Goal: Task Accomplishment & Management: Complete application form

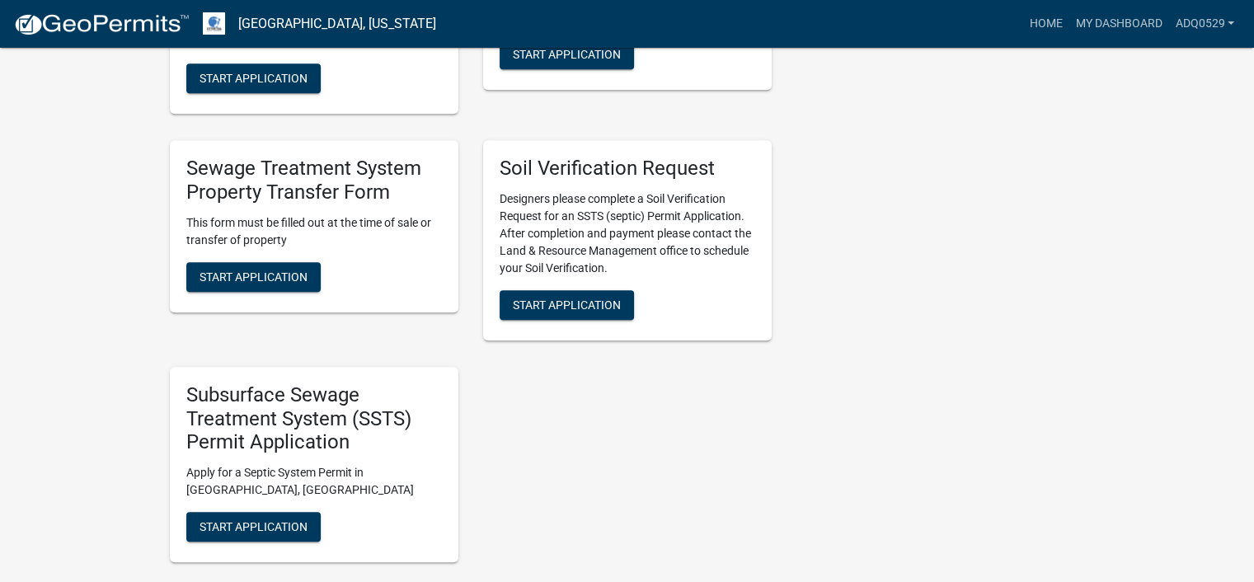
scroll to position [907, 0]
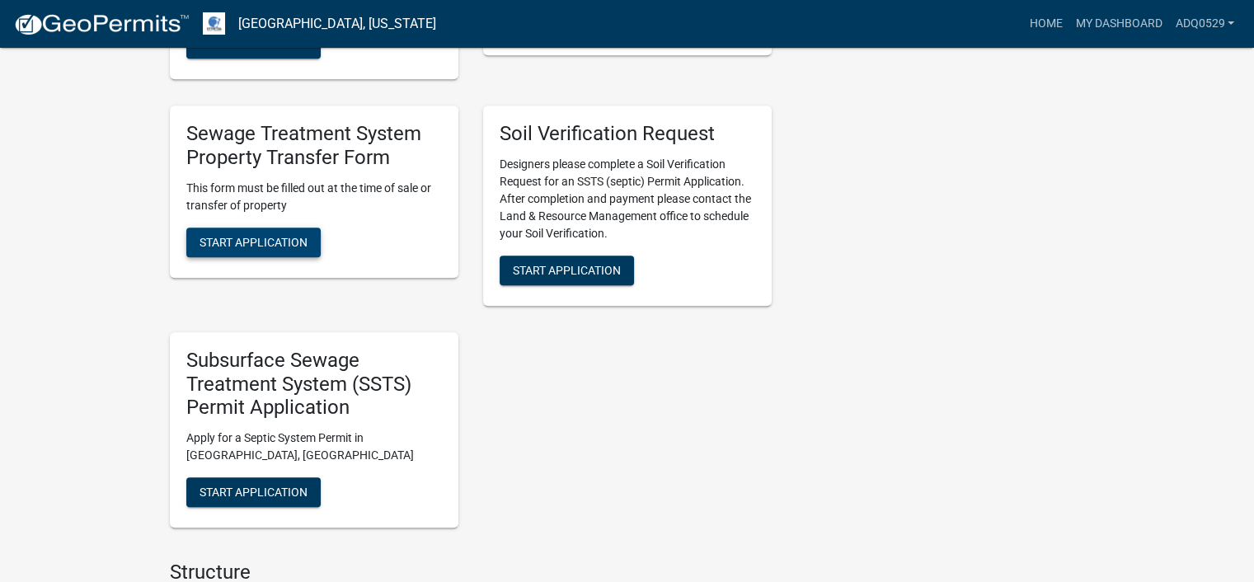
click at [303, 257] on button "Start Application" at bounding box center [253, 243] width 134 height 30
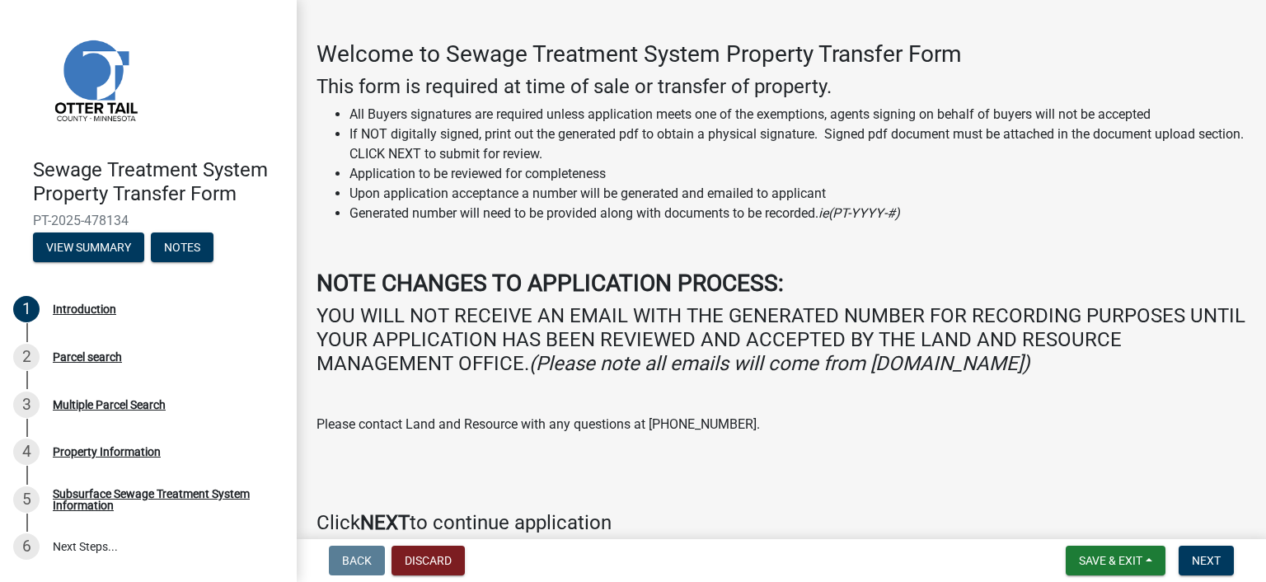
scroll to position [132, 0]
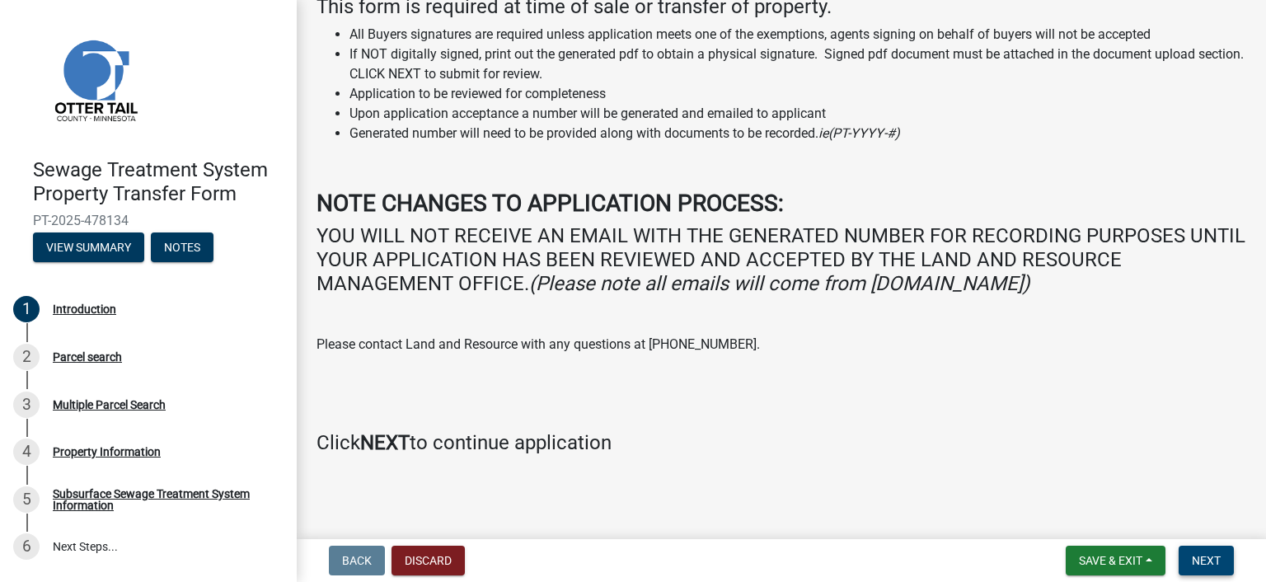
click at [1223, 552] on button "Next" at bounding box center [1206, 561] width 55 height 30
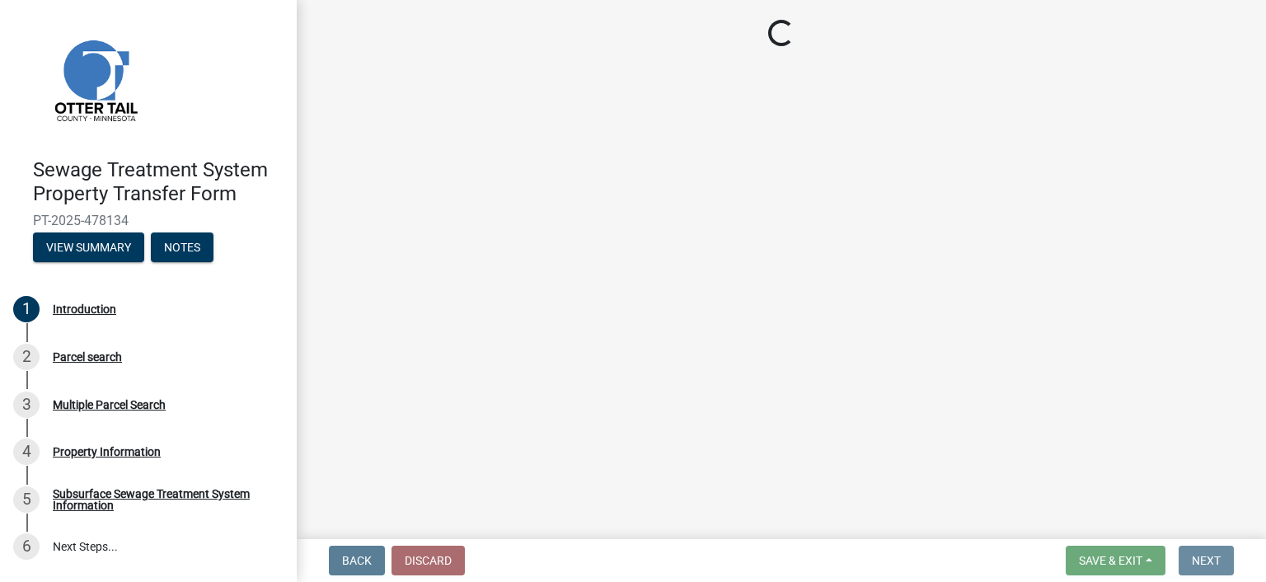
scroll to position [0, 0]
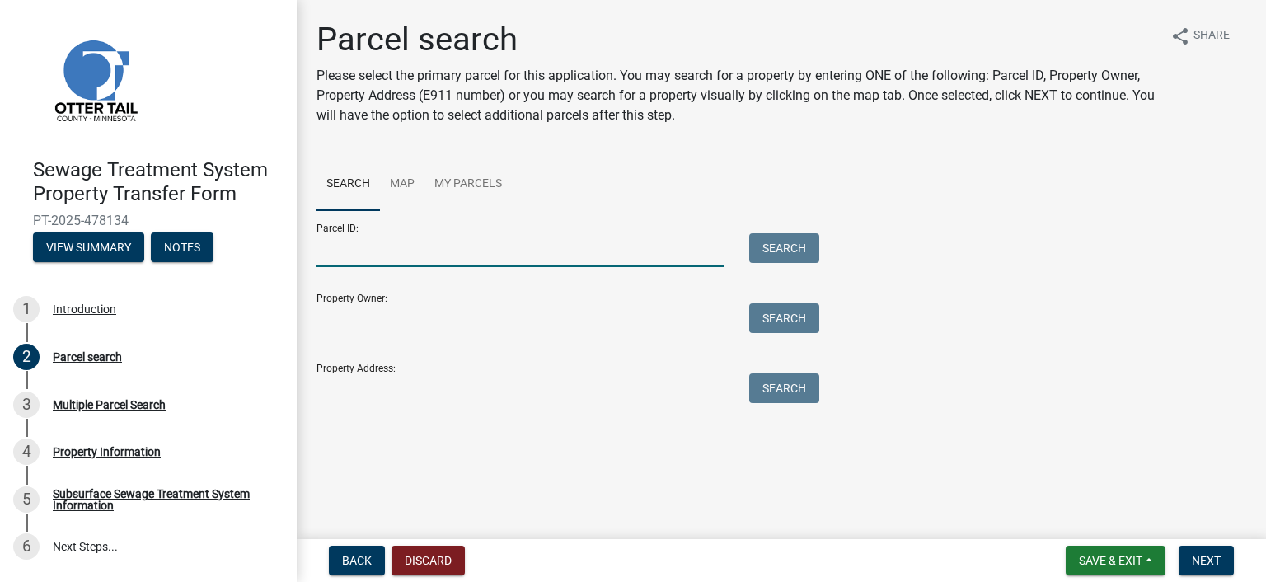
click at [381, 261] on input "Parcel ID:" at bounding box center [521, 250] width 408 height 34
paste input "11.000.99.0344.000 SPLIT"
drag, startPoint x: 471, startPoint y: 250, endPoint x: 438, endPoint y: 250, distance: 33.0
click at [438, 250] on input "11.000.99.0344.000 SPLIT" at bounding box center [521, 250] width 408 height 34
type input "11.000.99.0344.000"
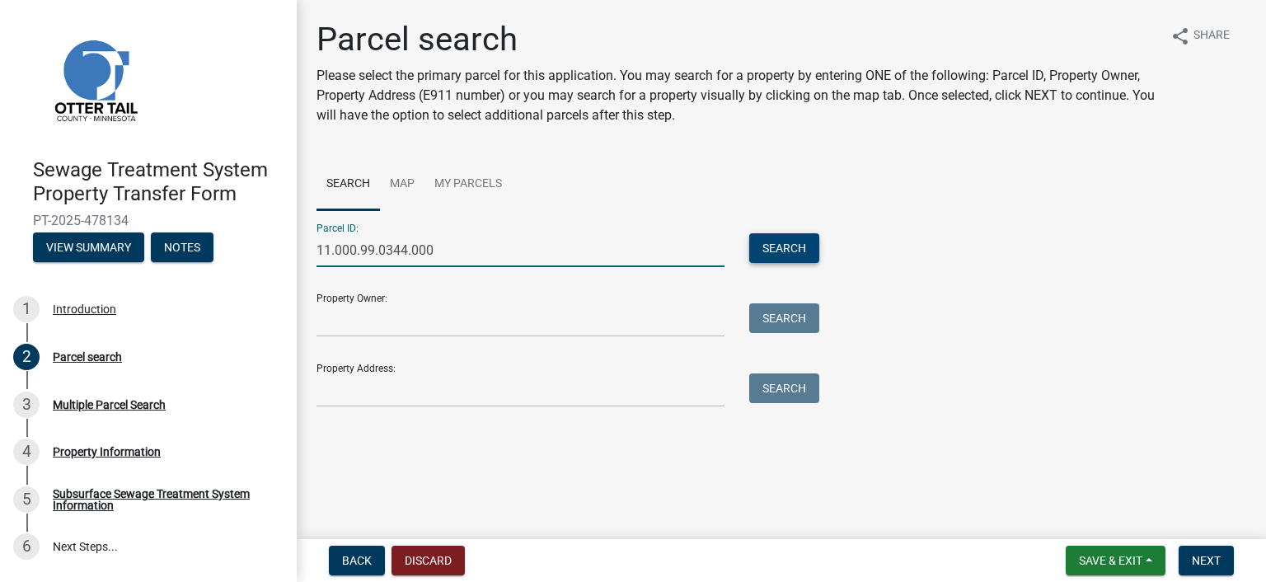
click at [772, 243] on button "Search" at bounding box center [784, 248] width 70 height 30
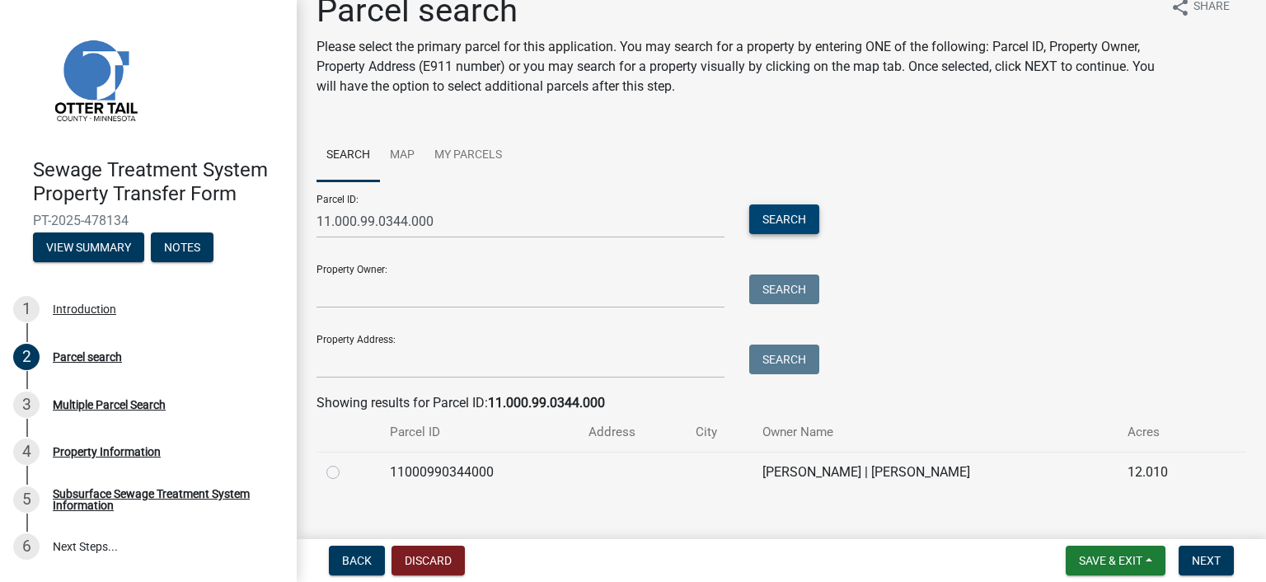
scroll to position [53, 0]
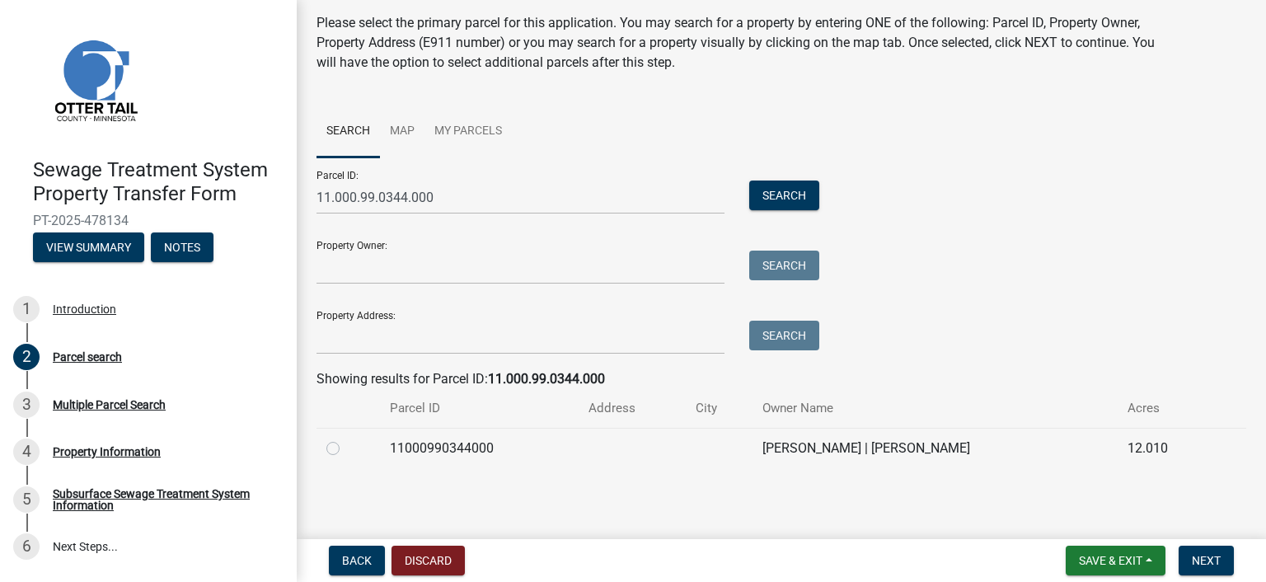
click at [346, 439] on label at bounding box center [346, 439] width 0 height 0
click at [346, 448] on input "radio" at bounding box center [351, 444] width 11 height 11
radio input "true"
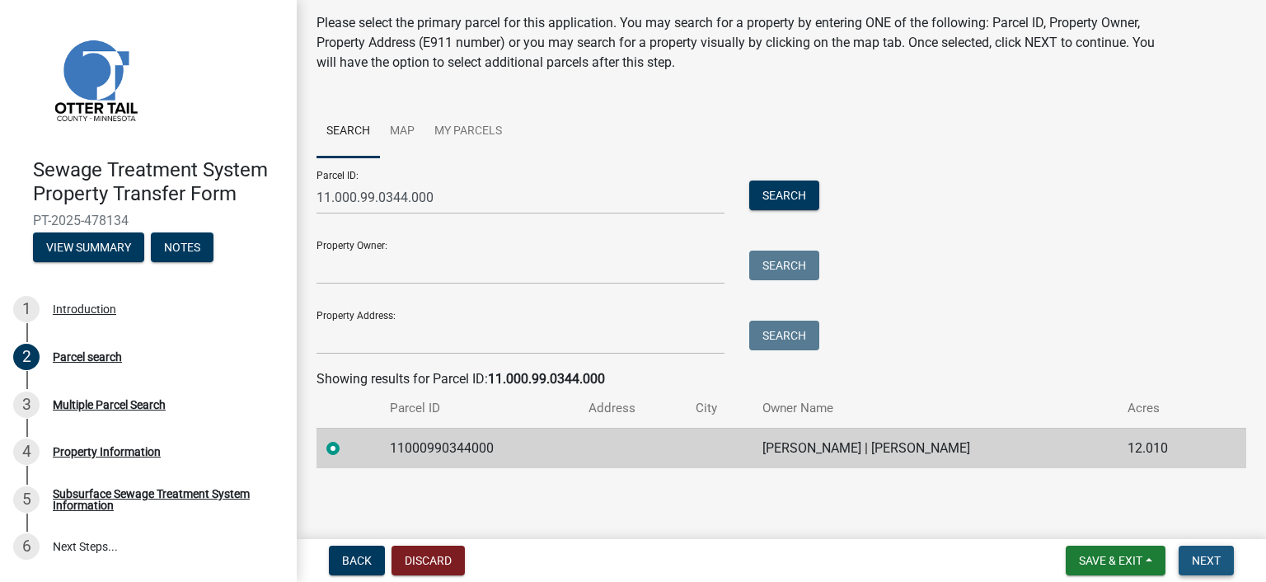
click at [1192, 554] on span "Next" at bounding box center [1206, 560] width 29 height 13
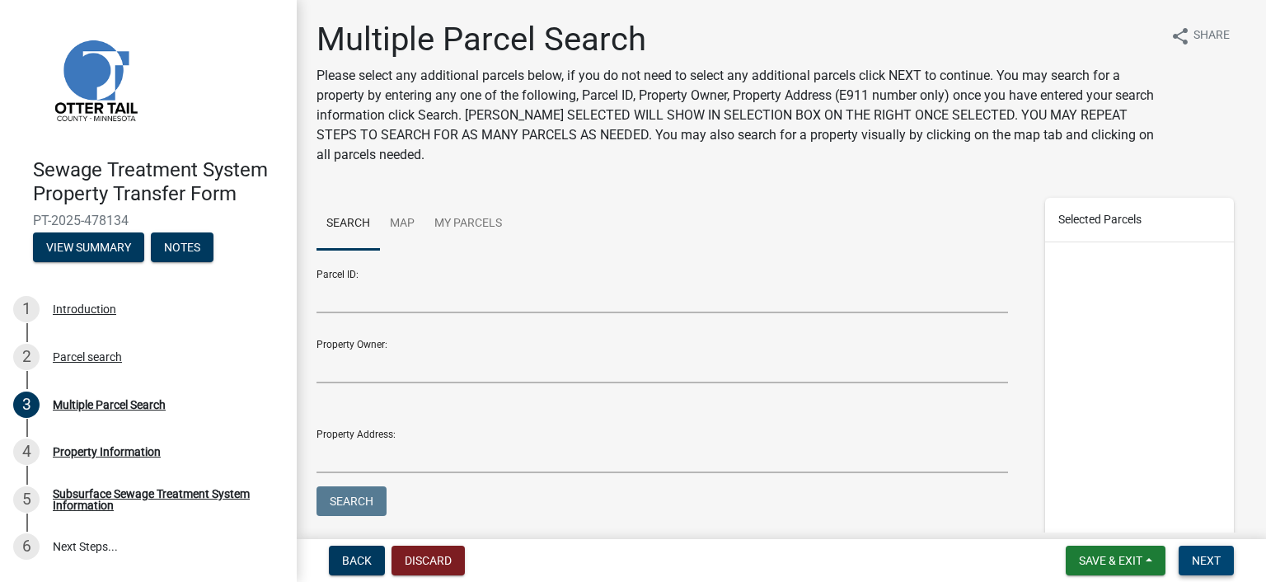
click at [1207, 547] on button "Next" at bounding box center [1206, 561] width 55 height 30
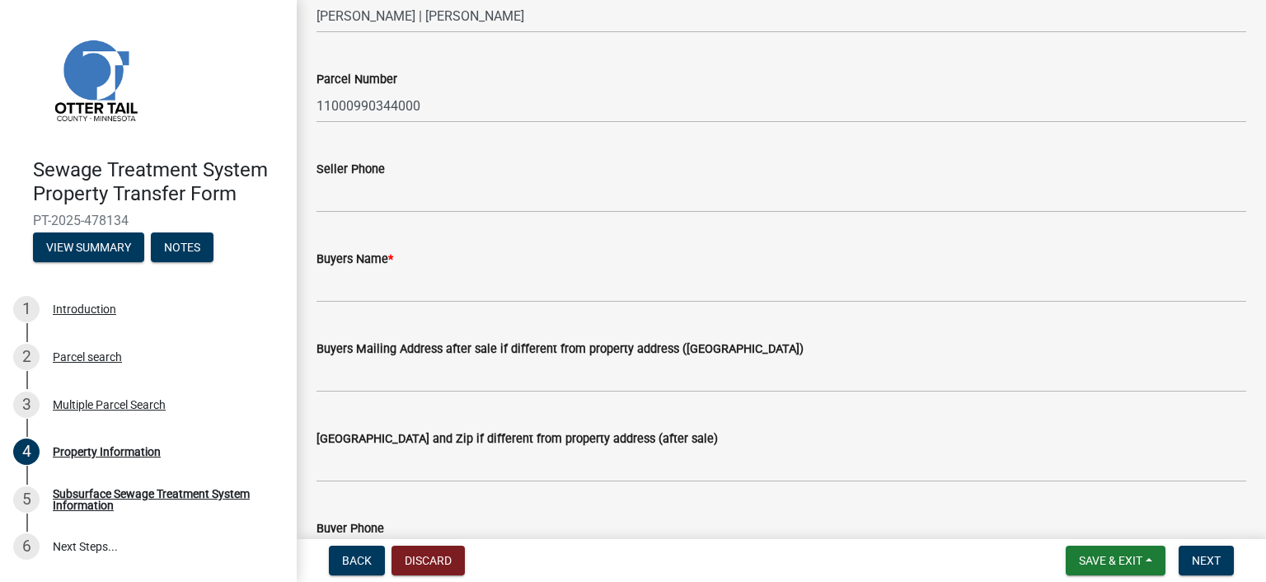
scroll to position [165, 0]
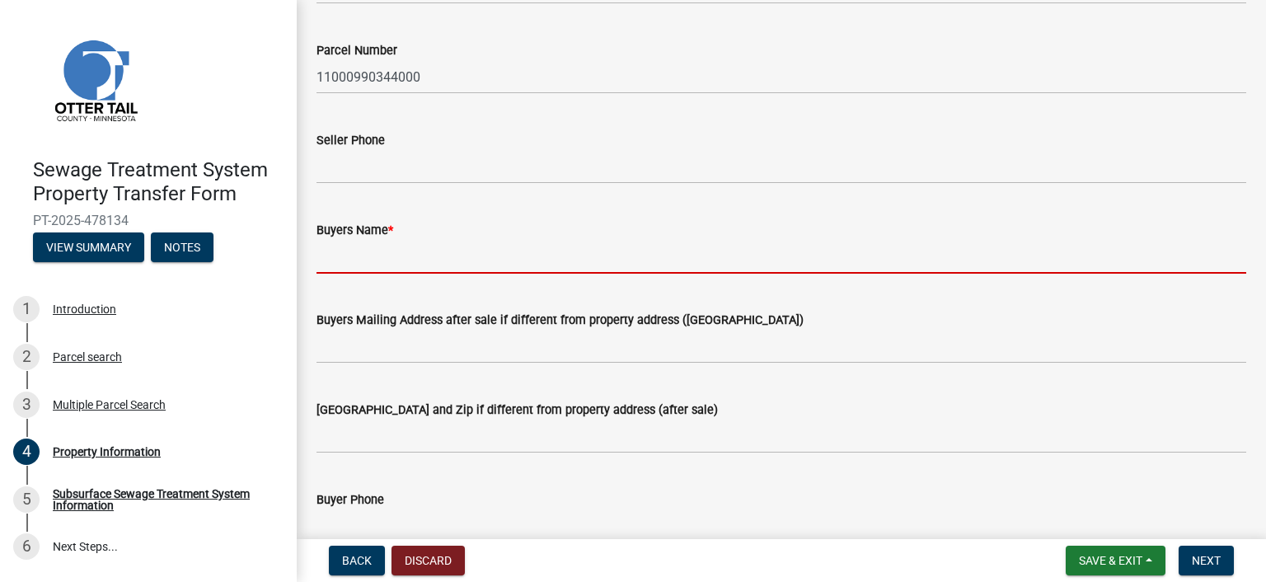
click at [413, 242] on input "Buyers Name *" at bounding box center [782, 257] width 930 height 34
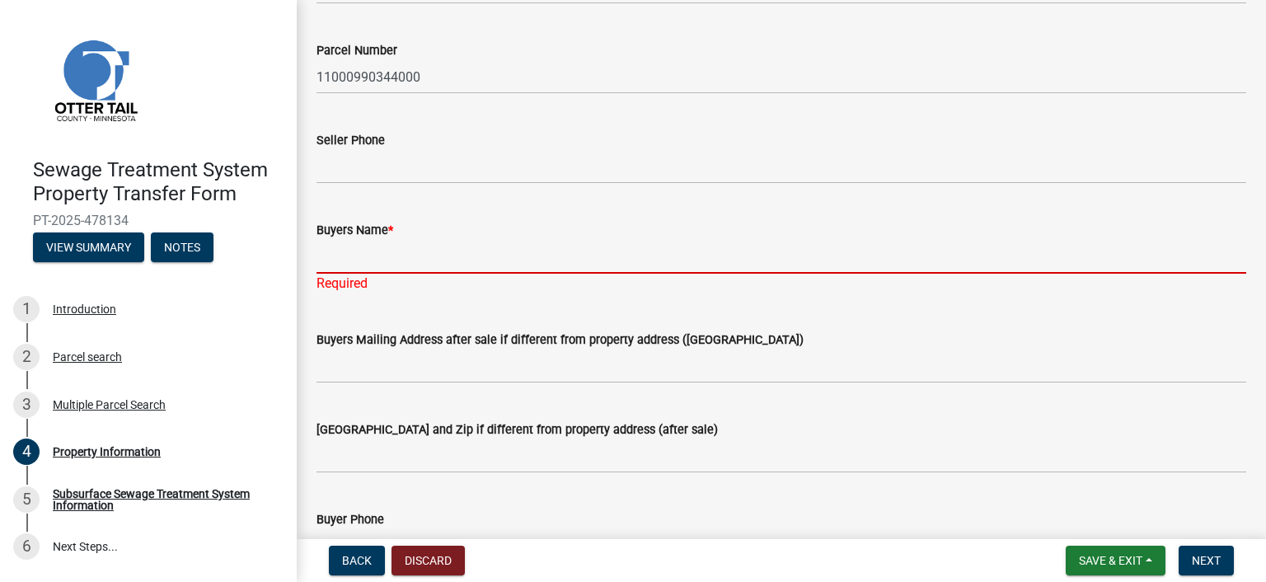
click at [376, 256] on input "Buyers Name *" at bounding box center [782, 257] width 930 height 34
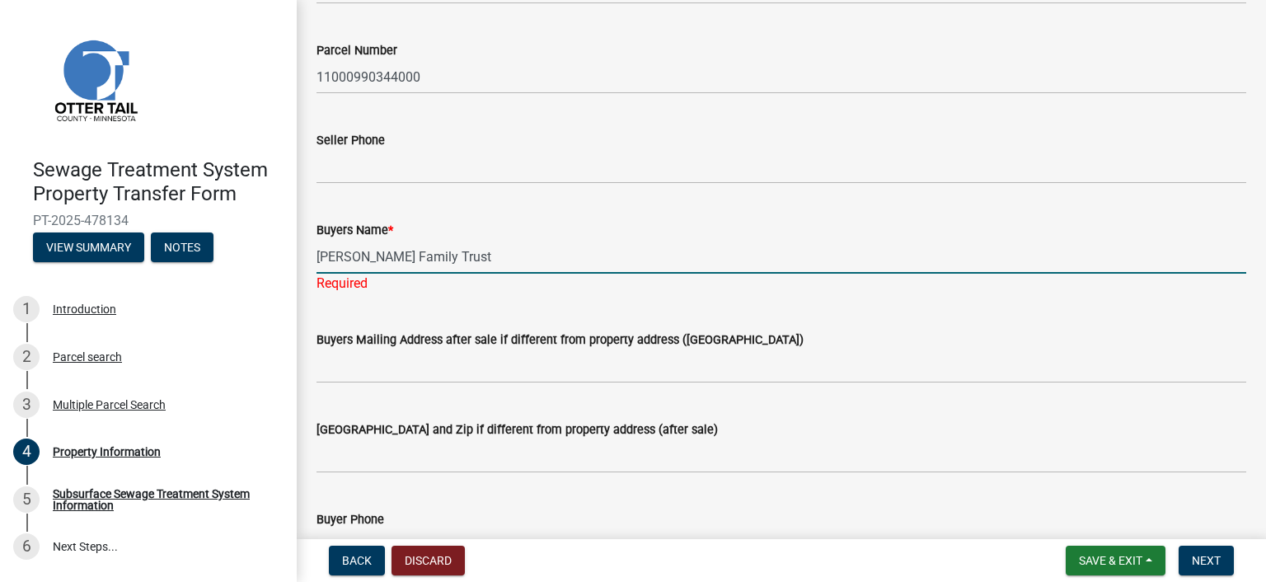
type input "[PERSON_NAME] Family Trust"
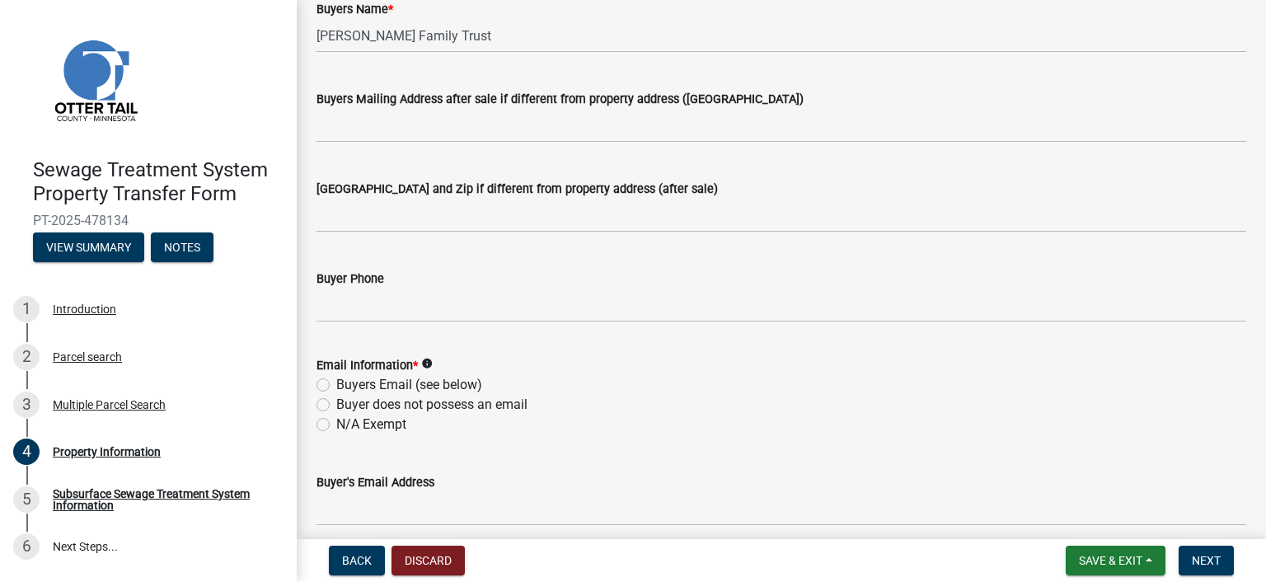
scroll to position [412, 0]
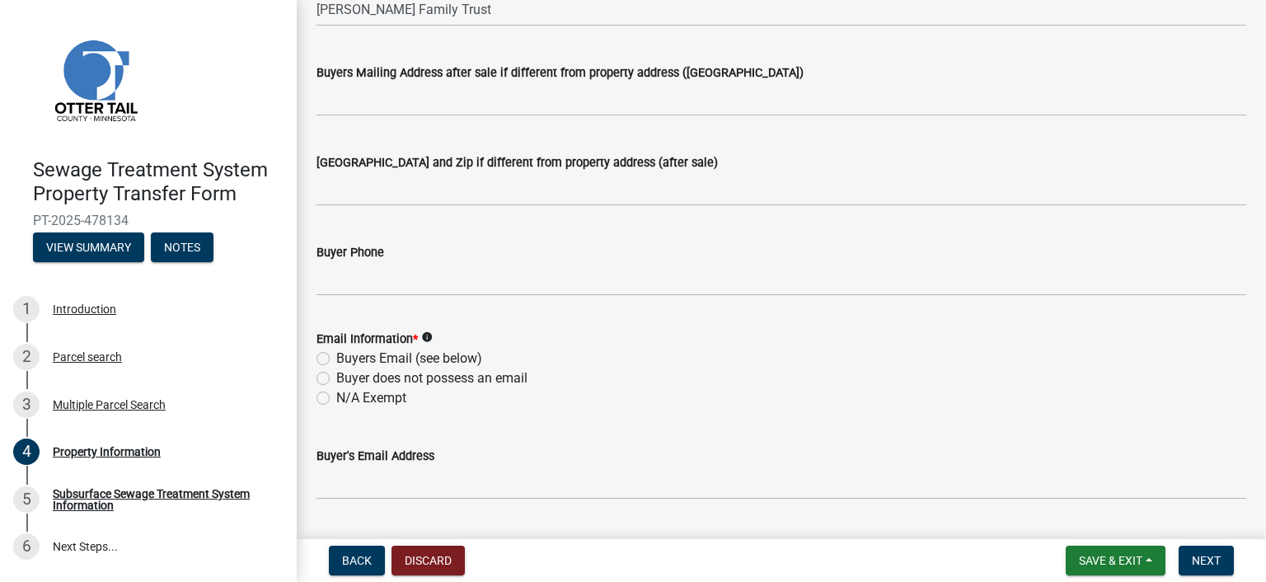
click at [392, 355] on label "Buyers Email (see below)" at bounding box center [409, 359] width 146 height 20
click at [347, 355] on input "Buyers Email (see below)" at bounding box center [341, 354] width 11 height 11
radio input "true"
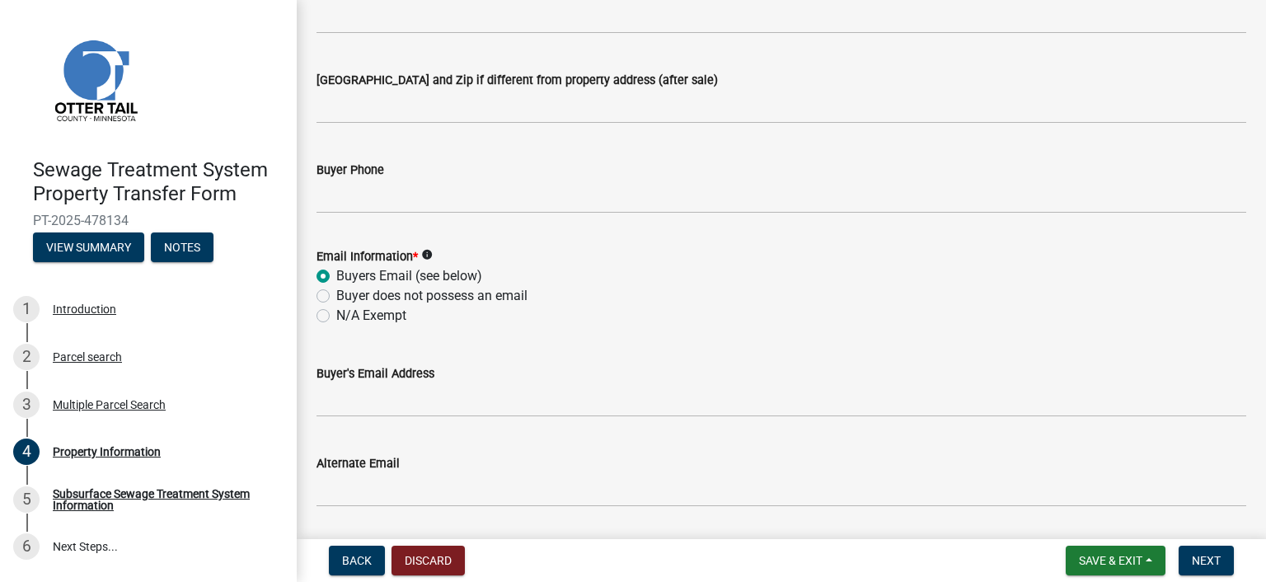
scroll to position [577, 0]
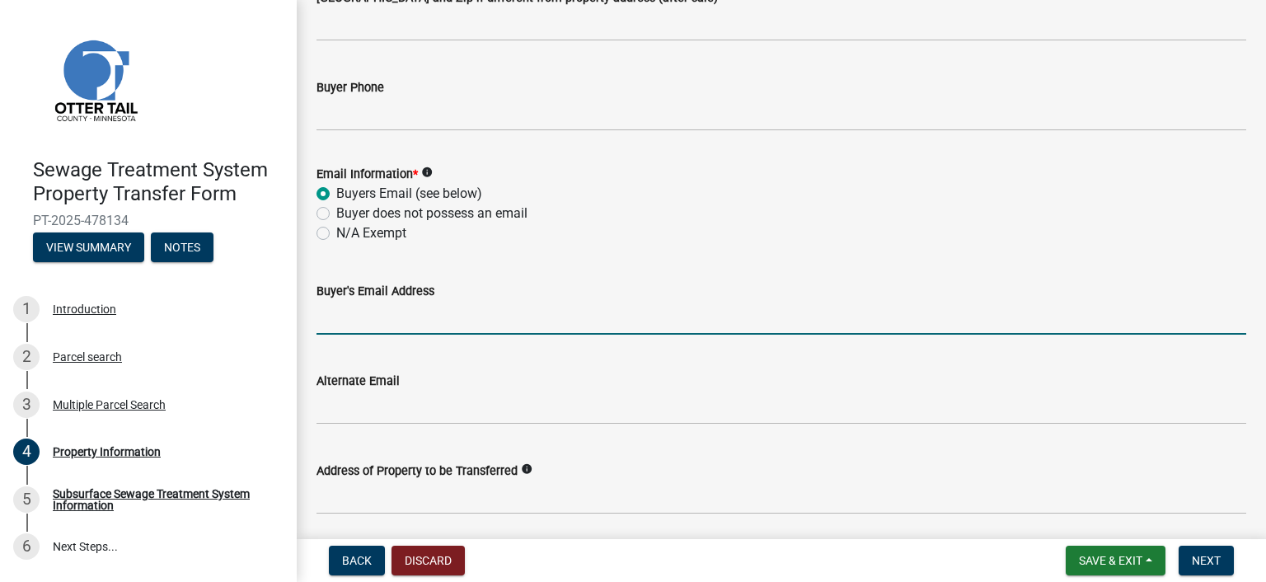
click at [394, 319] on input "Buyer's Email Address" at bounding box center [782, 318] width 930 height 34
paste input "[EMAIL_ADDRESS][PERSON_NAME][DOMAIN_NAME]"
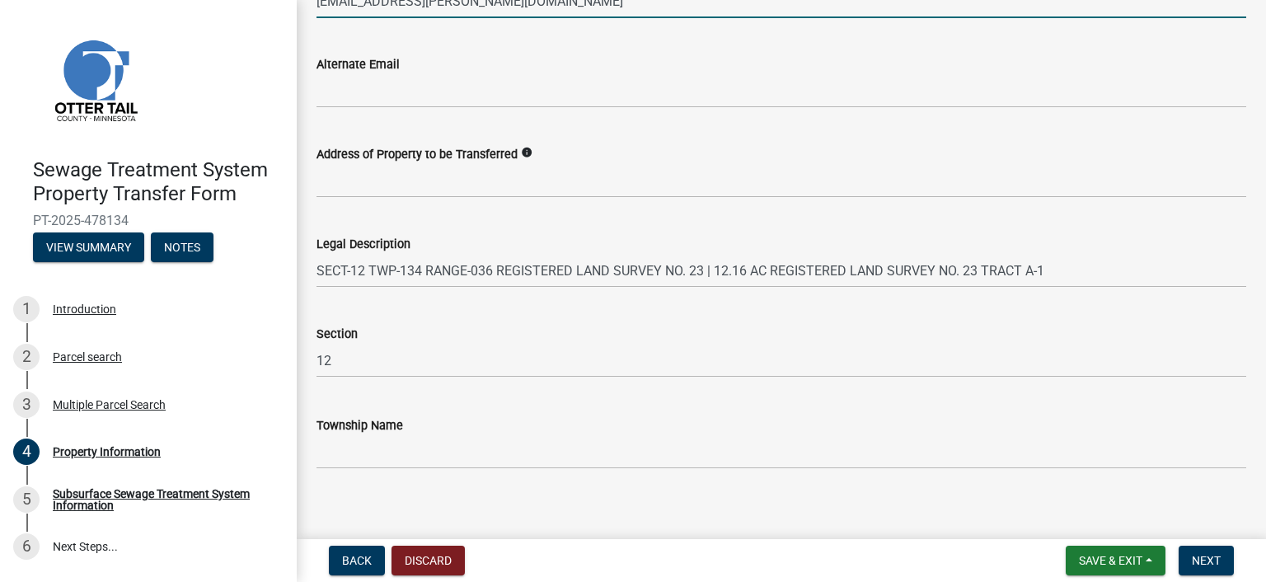
scroll to position [907, 0]
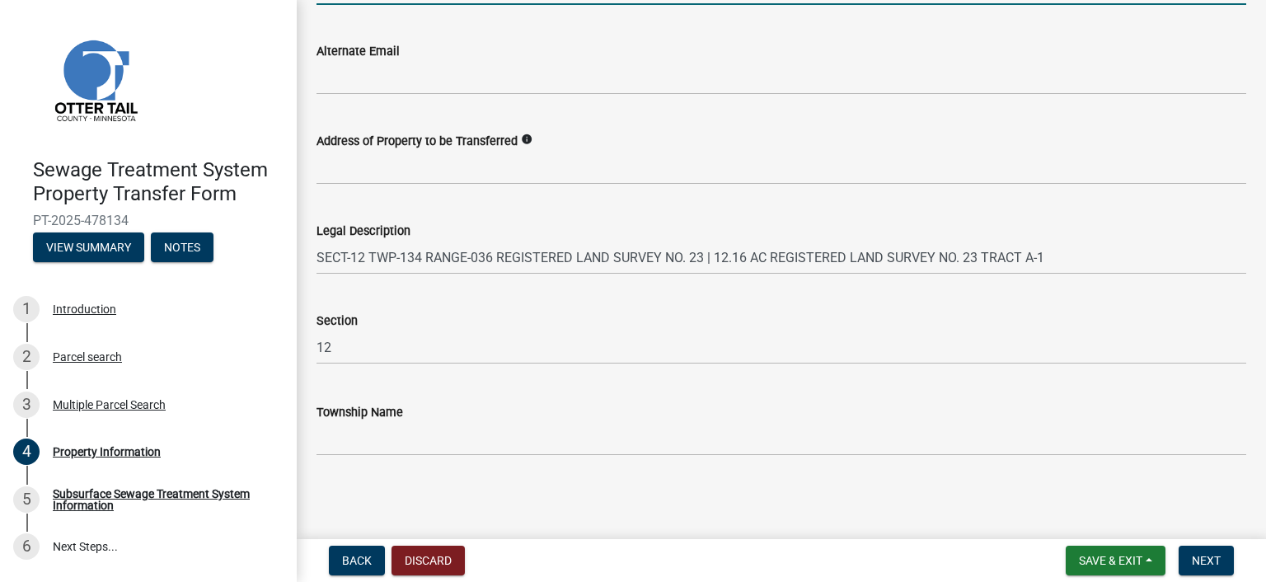
type input "[EMAIL_ADDRESS][PERSON_NAME][DOMAIN_NAME]"
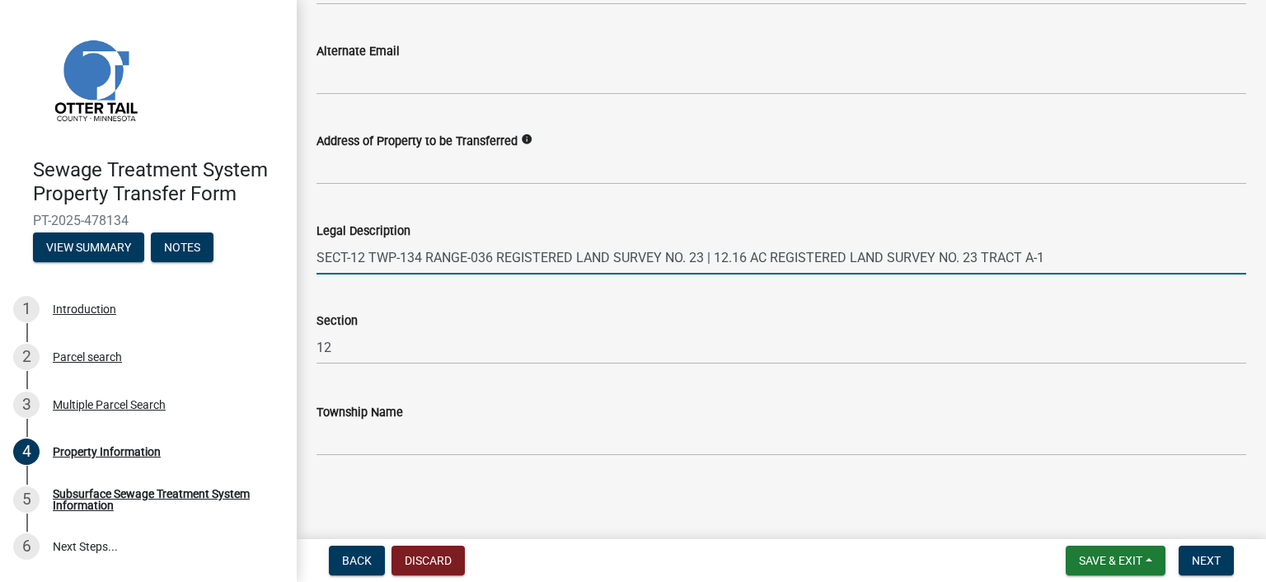
click at [534, 263] on input "SECT-12 TWP-134 RANGE-036 REGISTERED LAND SURVEY NO. 23 | 12.16 AC REGISTERED L…" at bounding box center [782, 258] width 930 height 34
drag, startPoint x: 1045, startPoint y: 256, endPoint x: 313, endPoint y: 245, distance: 732.1
click at [313, 245] on div "Legal Description SECT-12 TWP-134 RANGE-036 REGISTERED LAND SURVEY NO. 23 | 12.…" at bounding box center [781, 236] width 955 height 77
click at [336, 260] on input "Legal Description" at bounding box center [782, 258] width 930 height 34
paste input "Tract B of Registered Land Survey No. 27, located in Section Twelve (12) of Tow…"
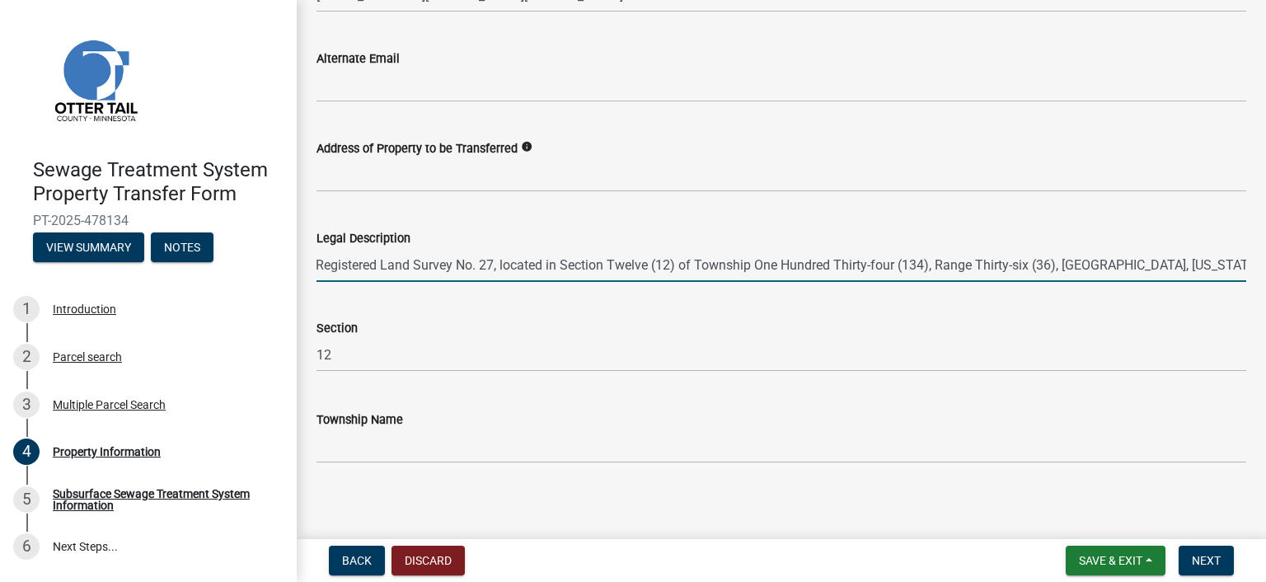
scroll to position [908, 0]
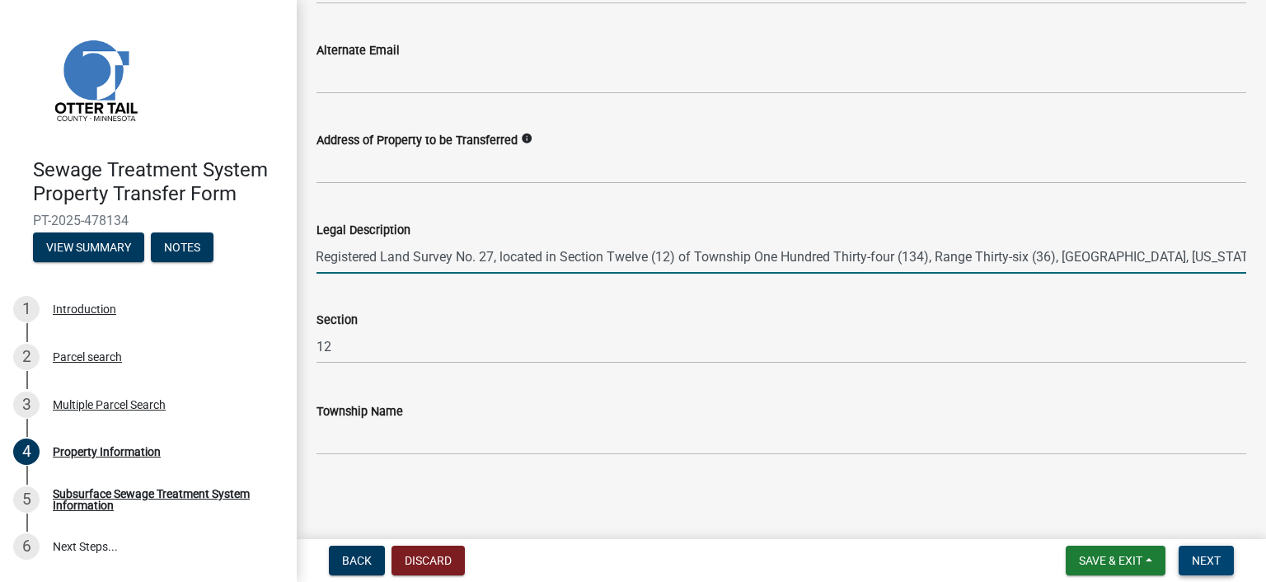
type input "Tract B of Registered Land Survey No. 27, located in Section Twelve (12) of Tow…"
click at [1196, 554] on span "Next" at bounding box center [1206, 560] width 29 height 13
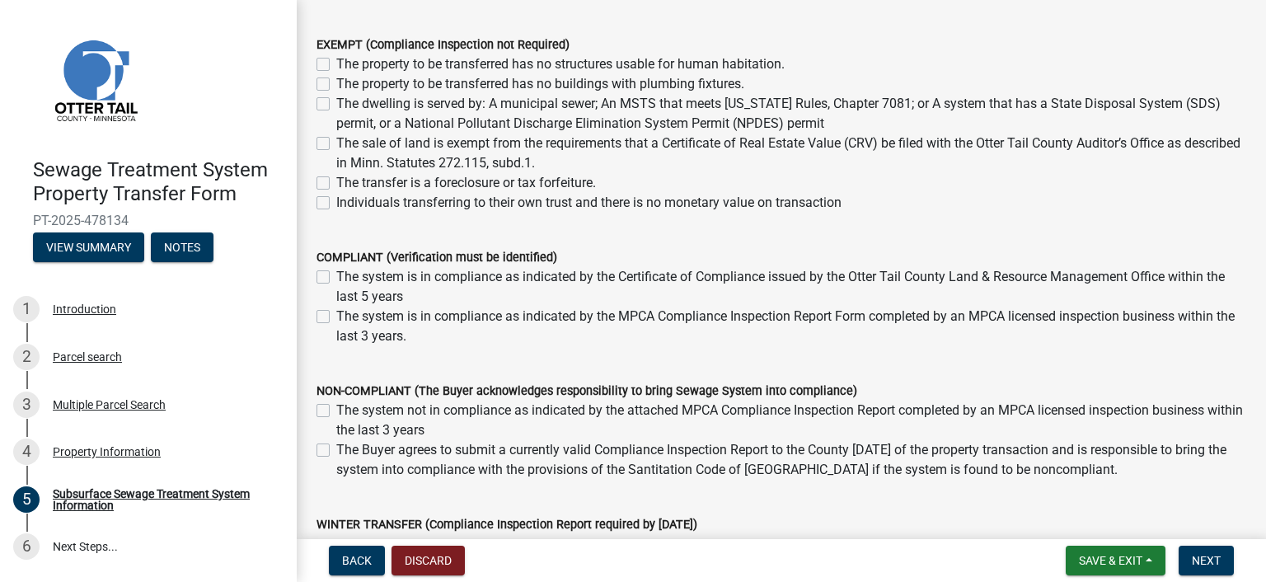
scroll to position [165, 0]
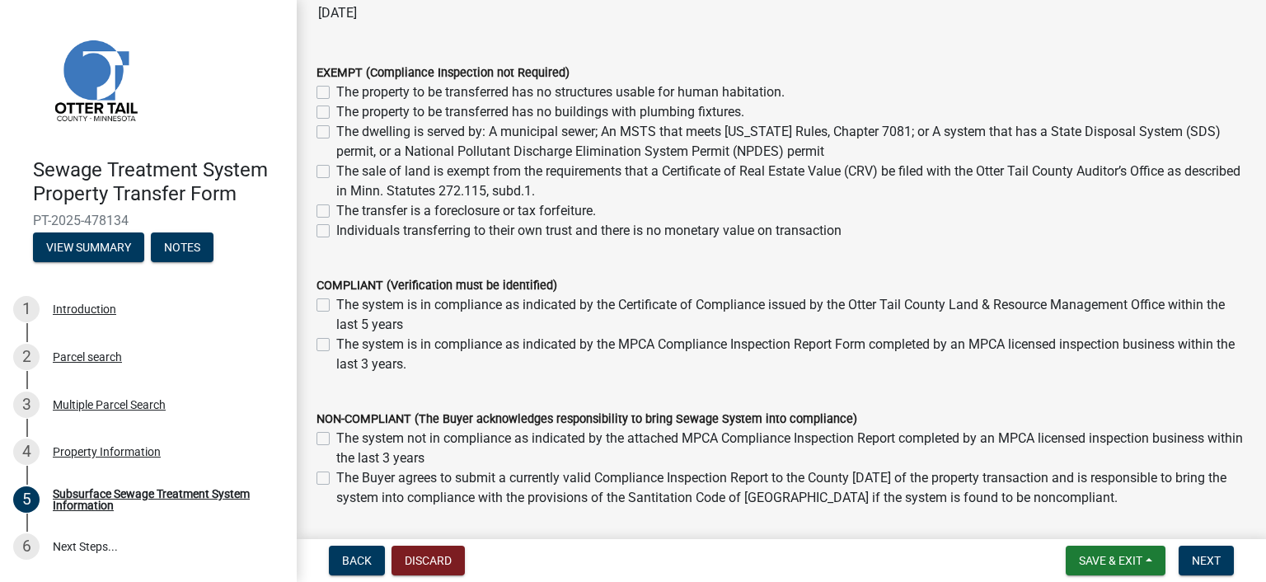
click at [336, 88] on label "The property to be transferred has no structures usable for human habitation." at bounding box center [560, 92] width 448 height 20
click at [336, 88] on input "The property to be transferred has no structures usable for human habitation." at bounding box center [341, 87] width 11 height 11
checkbox input "true"
checkbox input "false"
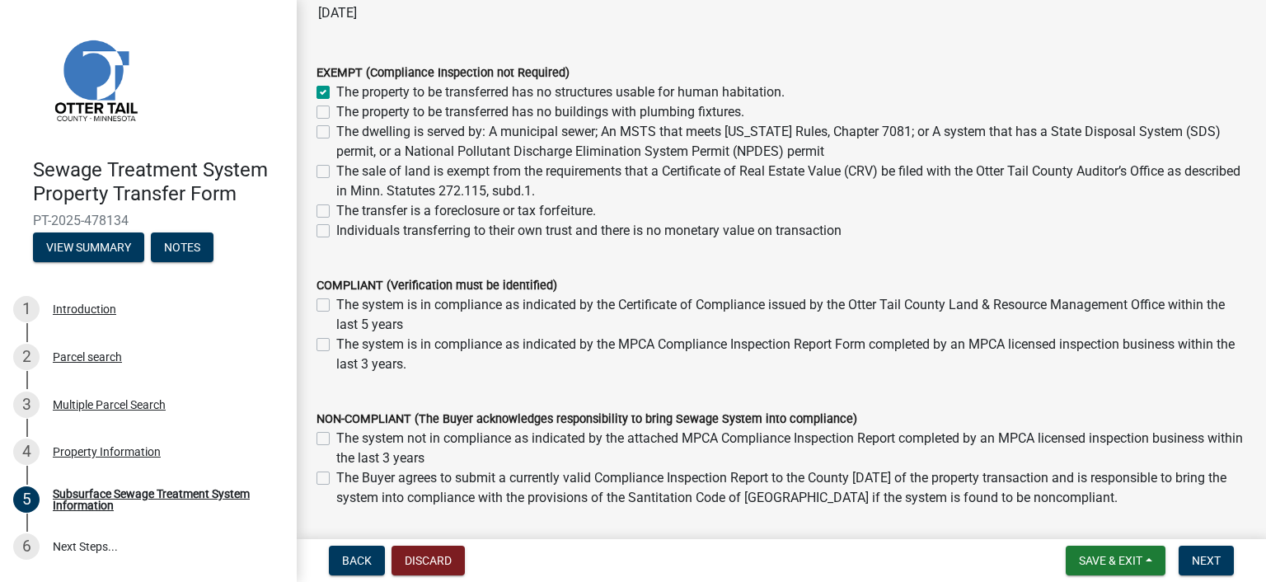
checkbox input "false"
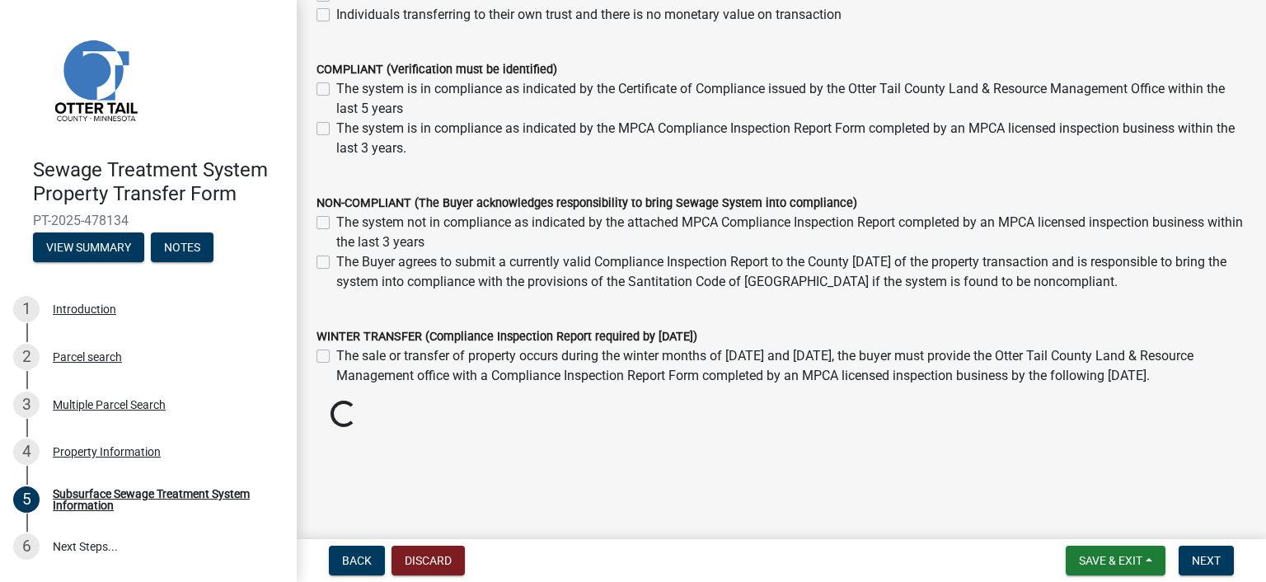
scroll to position [366, 0]
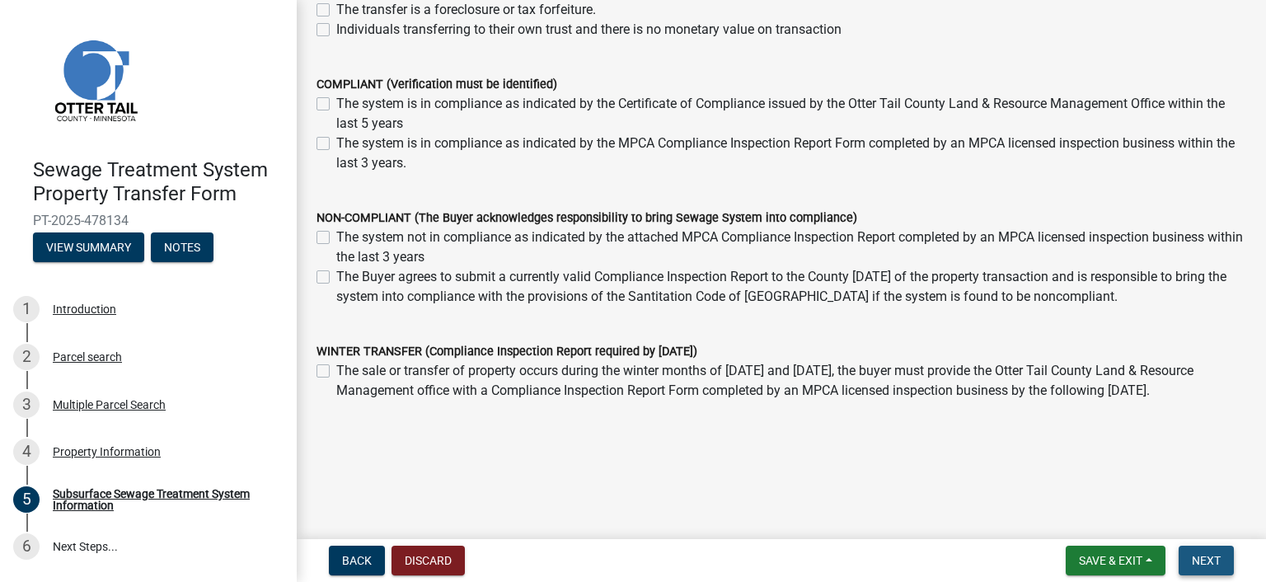
click at [1207, 551] on button "Next" at bounding box center [1206, 561] width 55 height 30
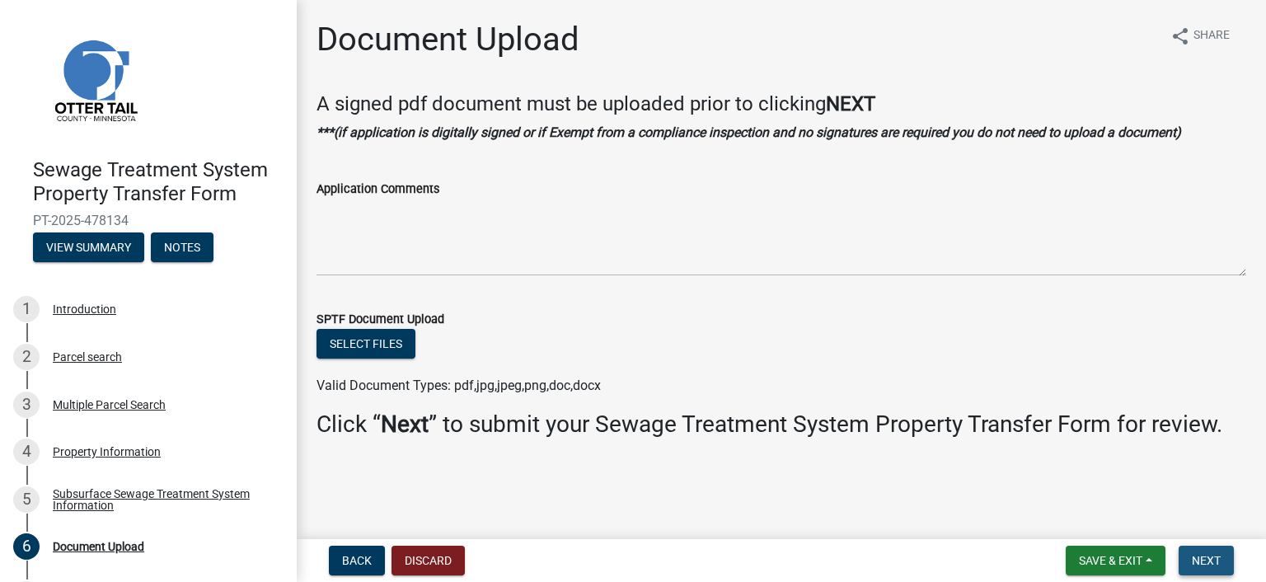
click at [1223, 556] on button "Next" at bounding box center [1206, 561] width 55 height 30
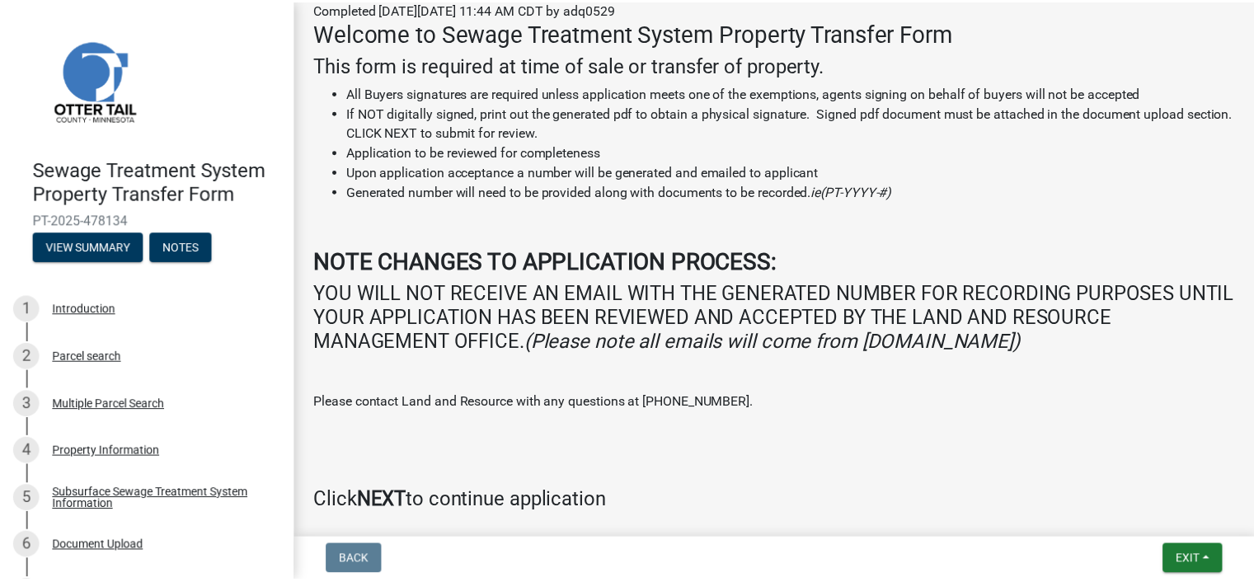
scroll to position [309, 0]
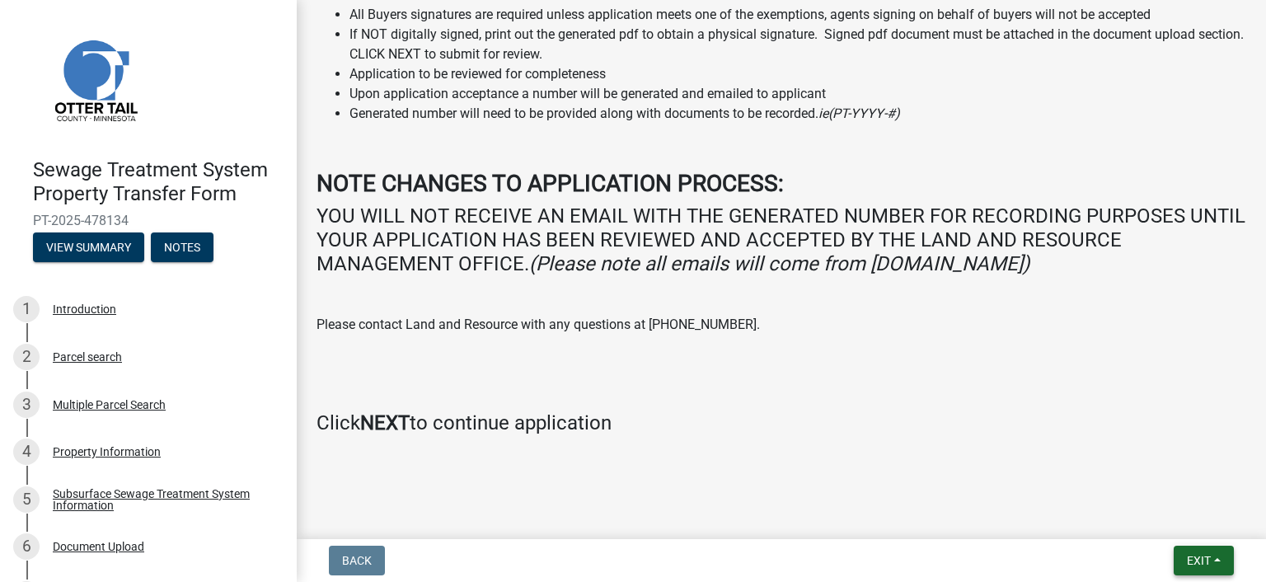
click at [1207, 560] on span "Exit" at bounding box center [1199, 560] width 24 height 13
click at [1151, 521] on button "Save & Exit" at bounding box center [1169, 518] width 132 height 40
